Goal: Task Accomplishment & Management: Use online tool/utility

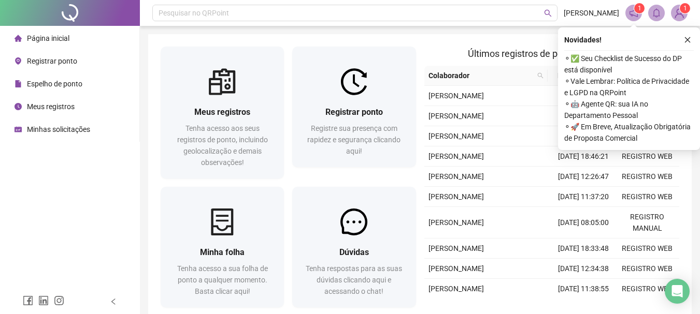
click at [689, 35] on button "button" at bounding box center [687, 40] width 12 height 12
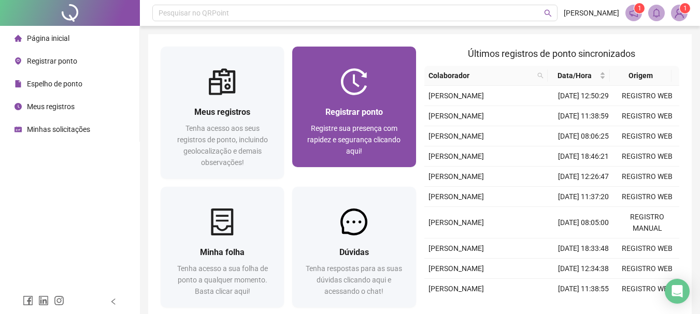
click at [387, 112] on div "Registrar ponto" at bounding box center [354, 112] width 98 height 13
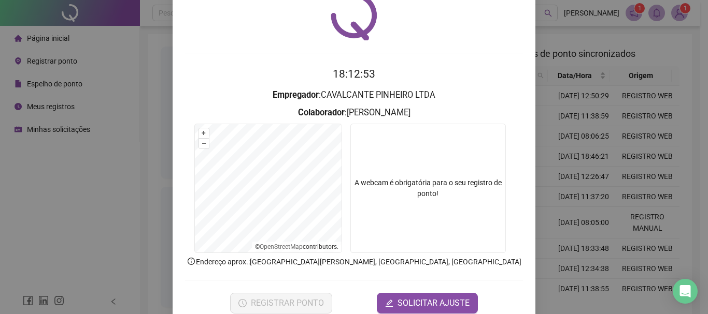
scroll to position [67, 0]
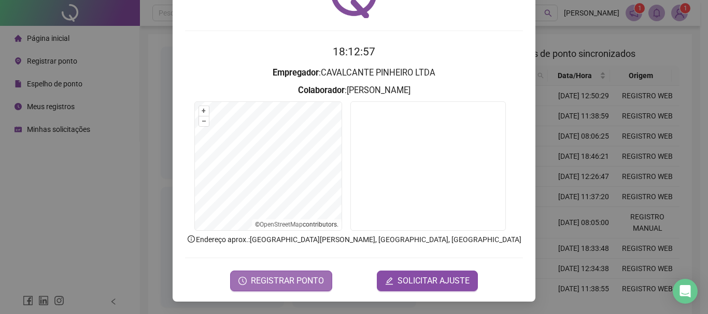
click at [280, 279] on span "REGISTRAR PONTO" at bounding box center [287, 281] width 73 height 12
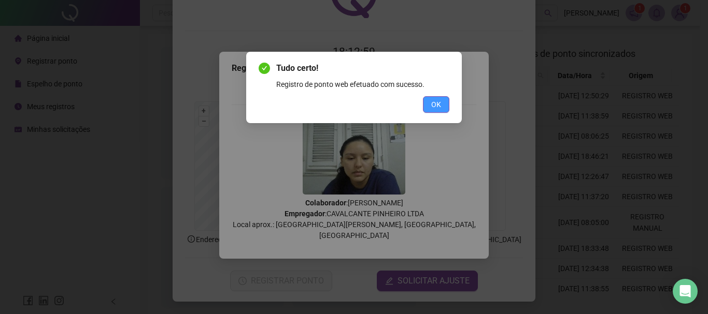
click at [436, 109] on span "OK" at bounding box center [436, 104] width 10 height 11
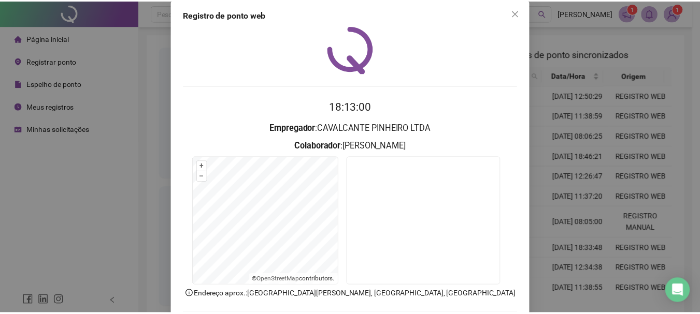
scroll to position [0, 0]
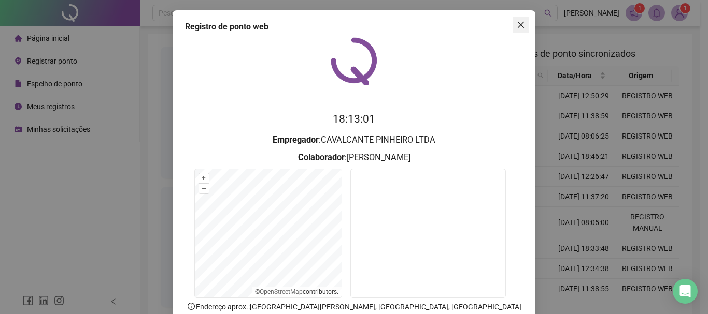
click at [517, 26] on icon "close" at bounding box center [520, 25] width 6 height 6
